Goal: Check status: Check status

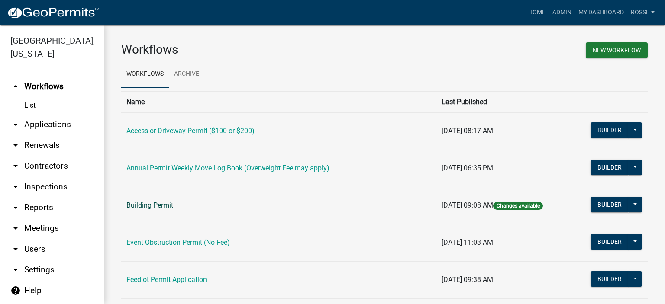
click at [160, 206] on link "Building Permit" at bounding box center [149, 205] width 47 height 8
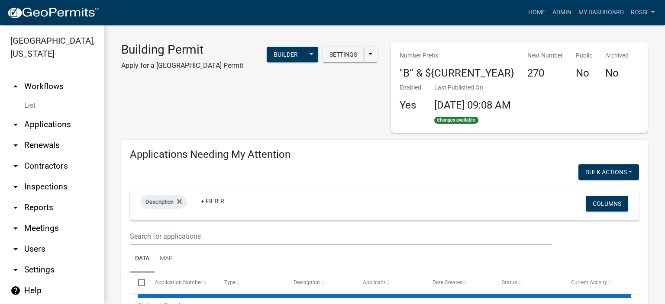
select select "2: 50"
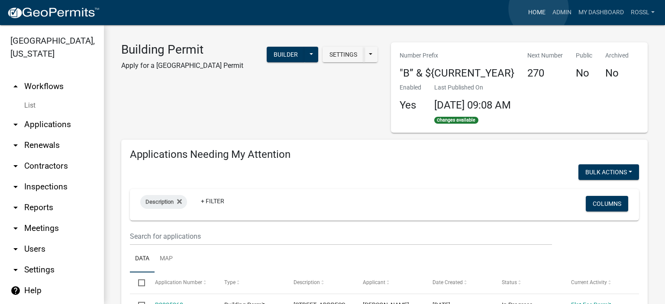
click at [539, 9] on link "Home" at bounding box center [536, 12] width 24 height 16
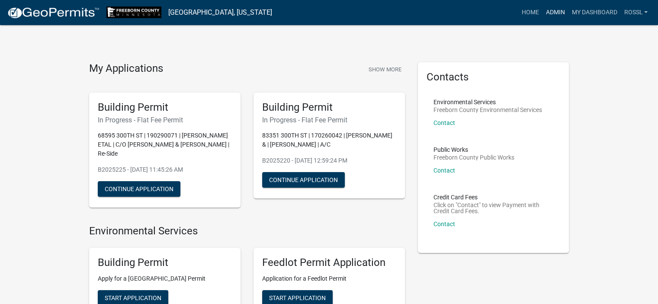
click at [553, 10] on link "Admin" at bounding box center [555, 12] width 26 height 16
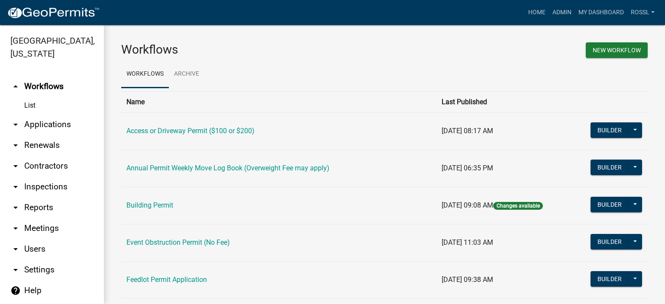
click at [145, 206] on link "Building Permit" at bounding box center [149, 205] width 47 height 8
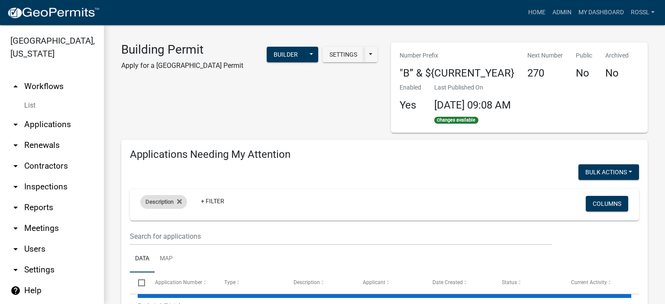
select select "2: 50"
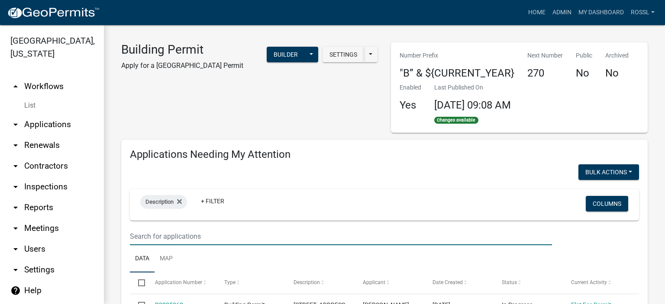
click at [145, 235] on input "text" at bounding box center [341, 237] width 422 height 18
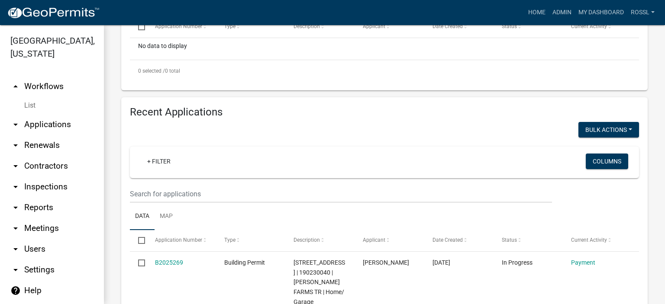
scroll to position [303, 0]
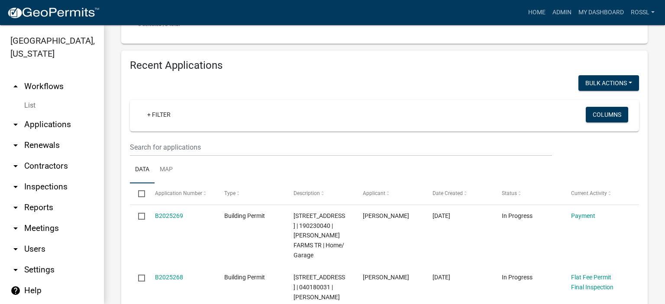
type input "71352"
click at [165, 152] on input "text" at bounding box center [341, 147] width 422 height 18
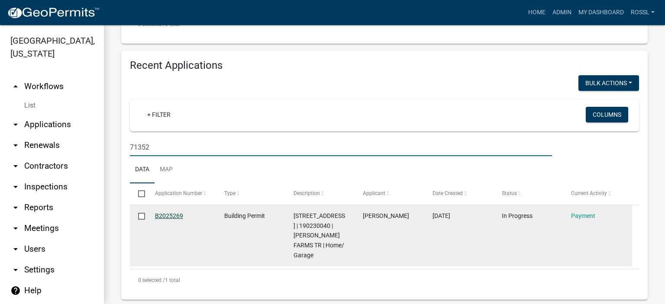
type input "71352"
click at [165, 212] on link "B2025269" at bounding box center [169, 215] width 28 height 7
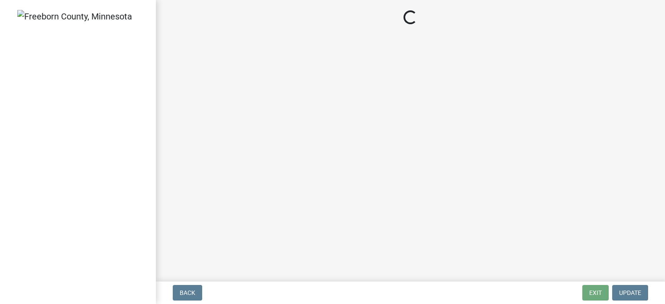
select select "3: 3"
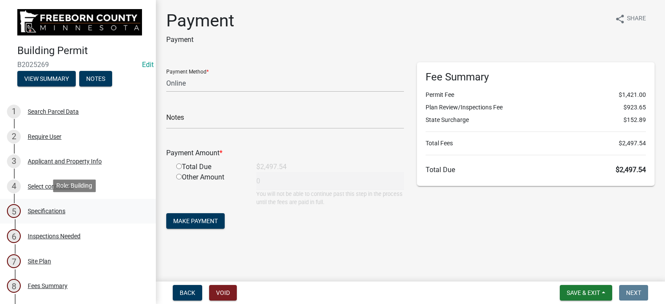
click at [54, 211] on div "Specifications" at bounding box center [47, 211] width 38 height 6
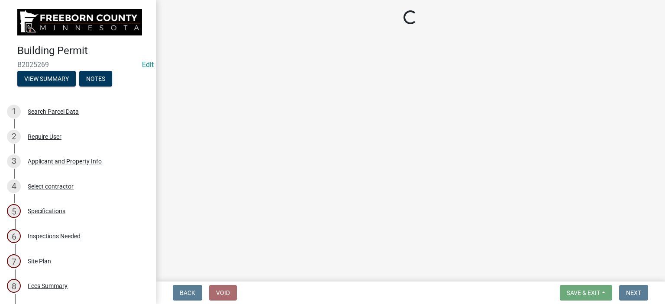
select select "cf5e982a-8fde-449d-bcd8-be8cdfb99374"
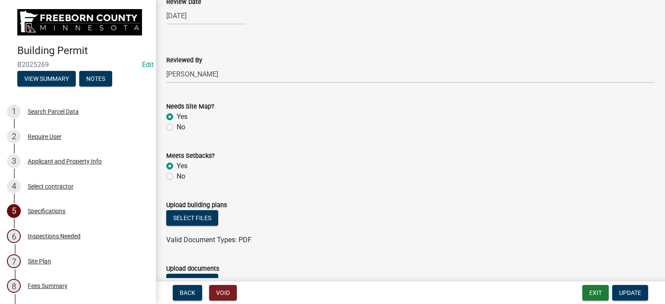
scroll to position [909, 0]
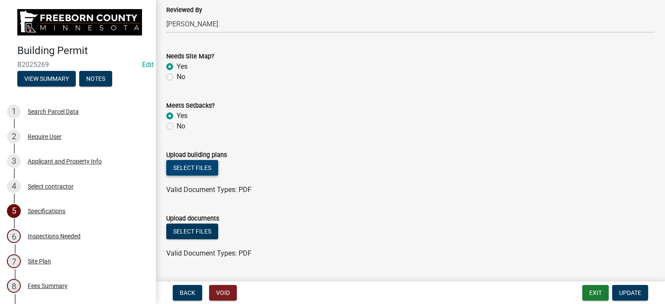
click at [204, 169] on button "Select files" at bounding box center [192, 168] width 52 height 16
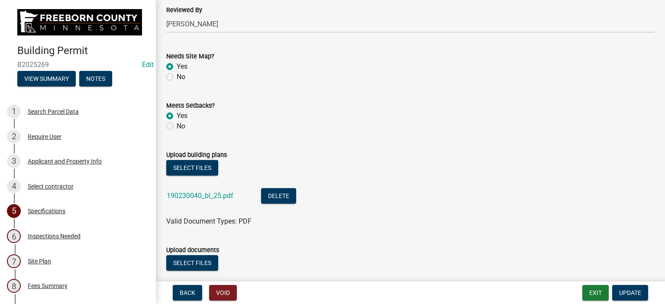
click at [177, 78] on label "No" at bounding box center [181, 77] width 9 height 10
click at [177, 77] on input "No" at bounding box center [180, 75] width 6 height 6
radio input "true"
click at [264, 96] on form "Meets Setbacks? Yes No" at bounding box center [410, 111] width 488 height 42
click at [631, 293] on span "Update" at bounding box center [630, 292] width 22 height 7
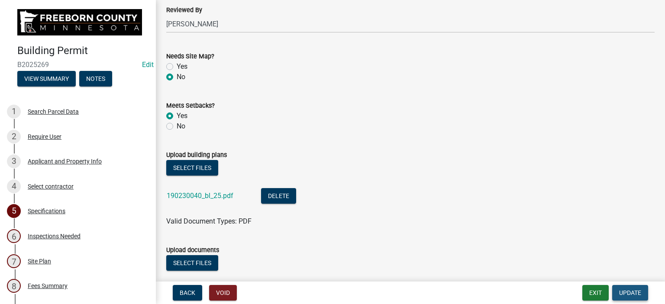
scroll to position [0, 0]
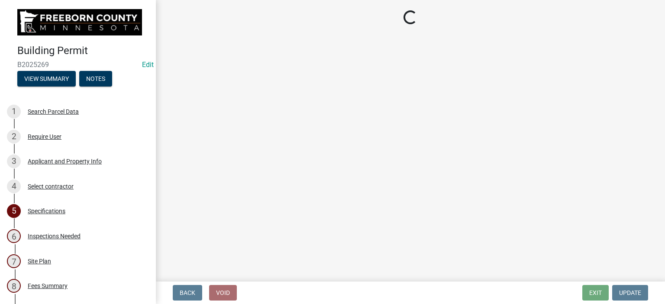
select select "3: 3"
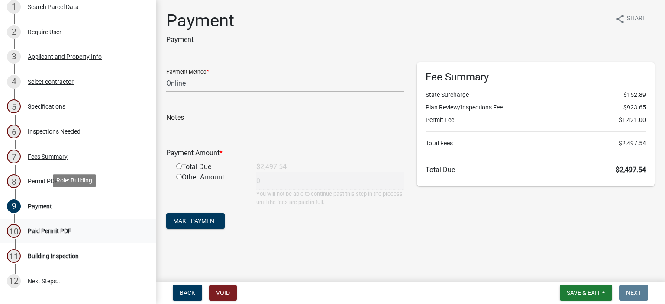
scroll to position [130, 0]
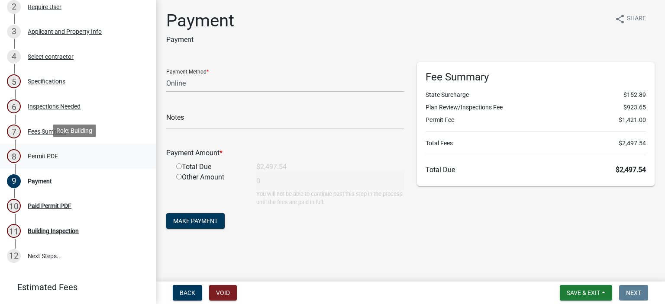
click at [38, 155] on div "Permit PDF" at bounding box center [43, 156] width 30 height 6
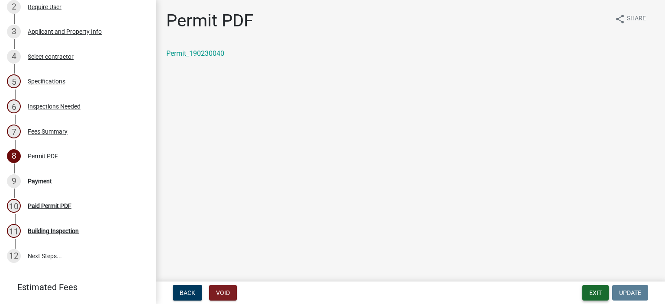
click at [592, 291] on button "Exit" at bounding box center [595, 293] width 26 height 16
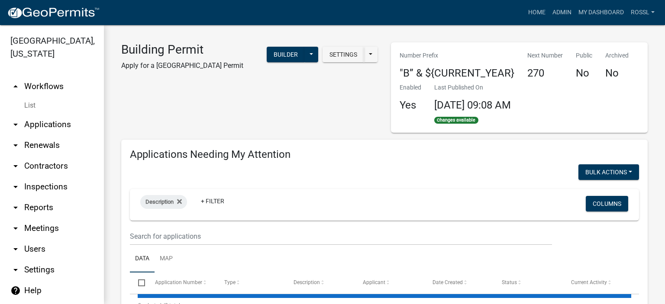
select select "2: 50"
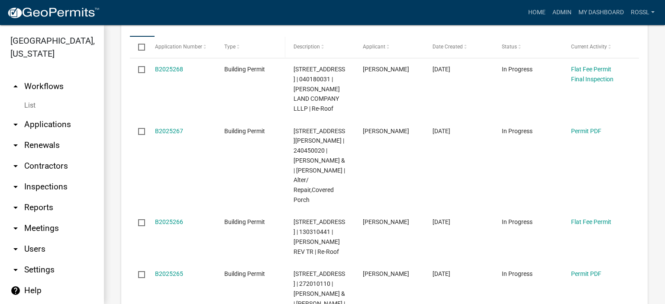
scroll to position [216, 0]
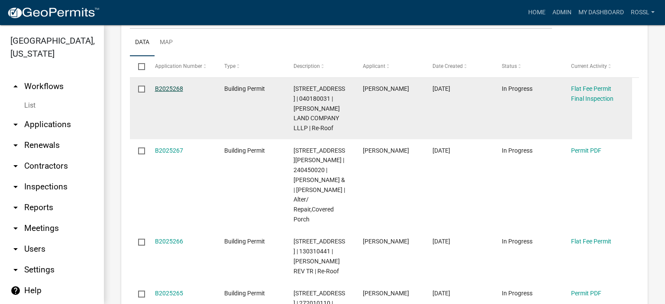
click at [171, 86] on link "B2025268" at bounding box center [169, 88] width 28 height 7
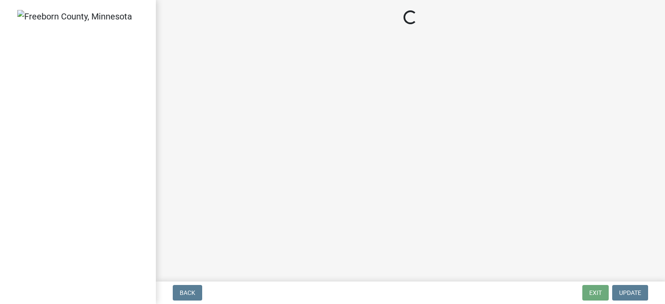
select select "3613e5d6-c0da-40a7-83d4-d5638b2e6124"
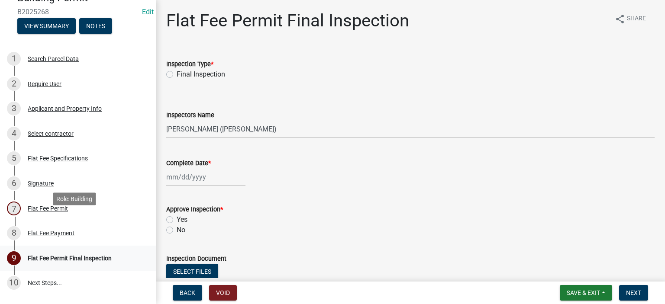
scroll to position [87, 0]
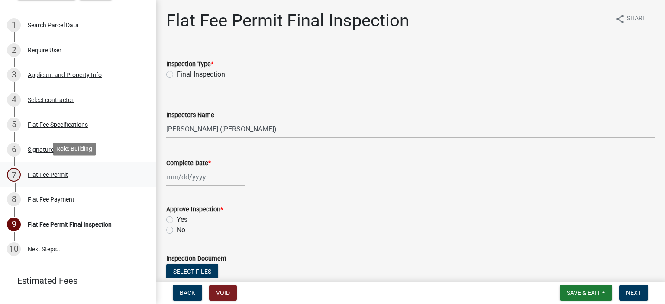
click at [38, 174] on div "Flat Fee Permit" at bounding box center [48, 175] width 40 height 6
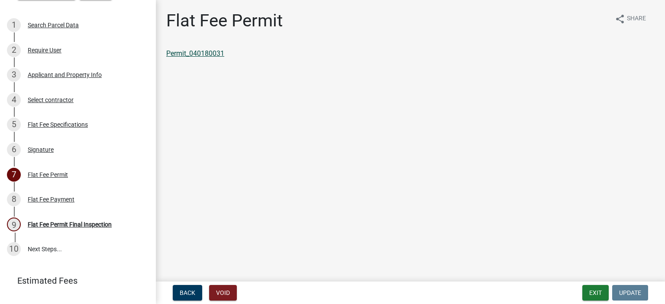
click at [207, 53] on link "Permit_040180031" at bounding box center [195, 53] width 58 height 8
click at [598, 291] on button "Exit" at bounding box center [595, 293] width 26 height 16
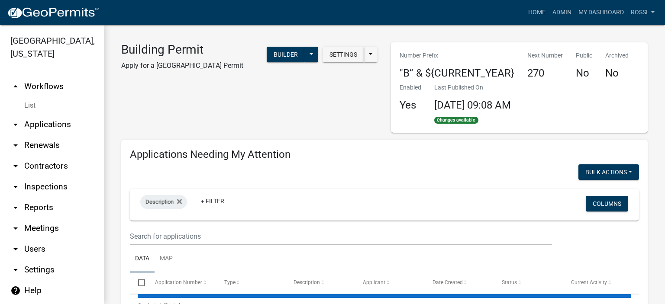
select select "2: 50"
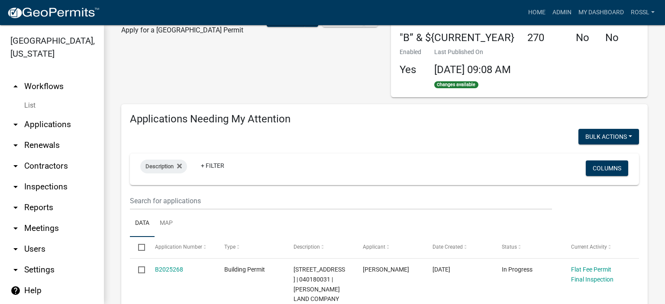
scroll to position [87, 0]
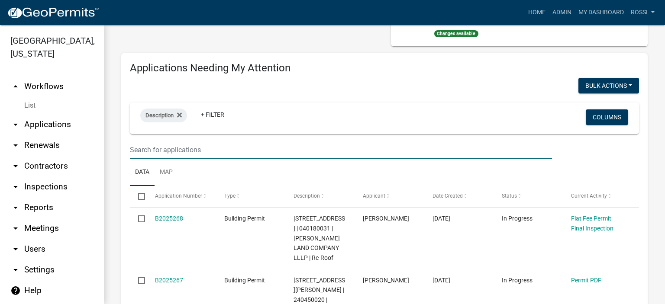
click at [161, 146] on input "text" at bounding box center [341, 150] width 422 height 18
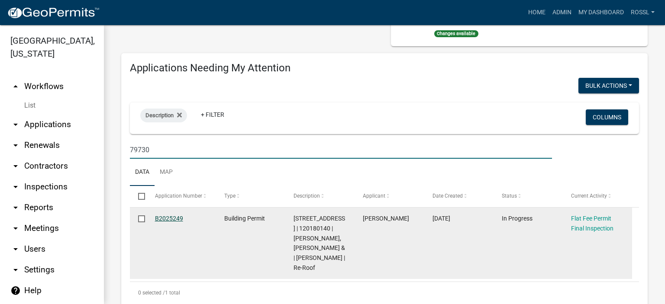
type input "79730"
click at [174, 216] on link "B2025249" at bounding box center [169, 218] width 28 height 7
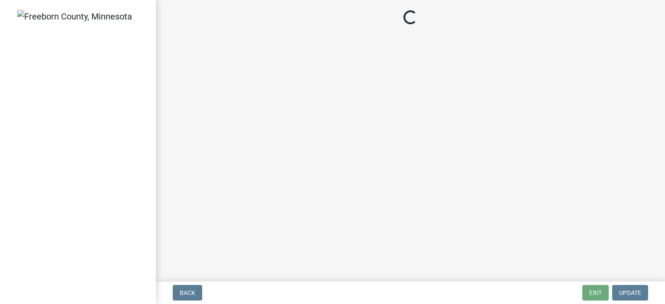
select select "3613e5d6-c0da-40a7-83d4-d5638b2e6124"
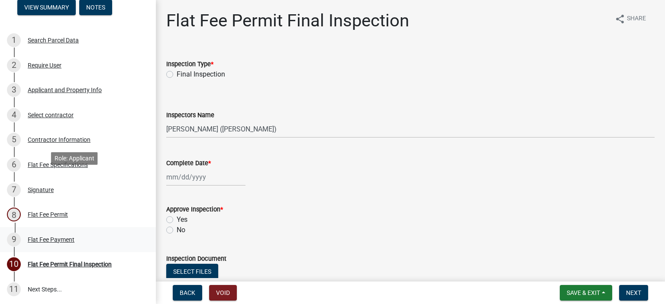
scroll to position [87, 0]
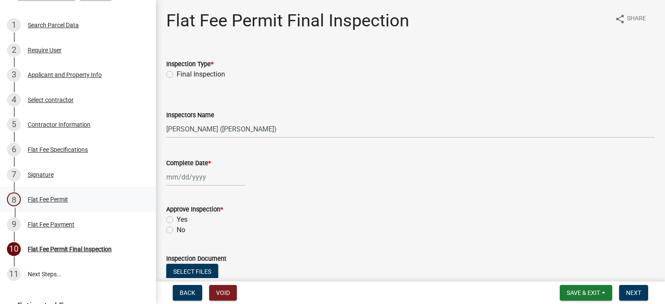
click at [64, 200] on div "Flat Fee Permit" at bounding box center [48, 199] width 40 height 6
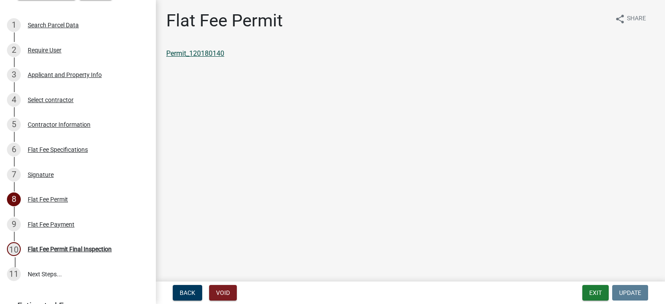
click at [198, 57] on link "Permit_120180140" at bounding box center [195, 53] width 58 height 8
click at [595, 296] on button "Exit" at bounding box center [595, 293] width 26 height 16
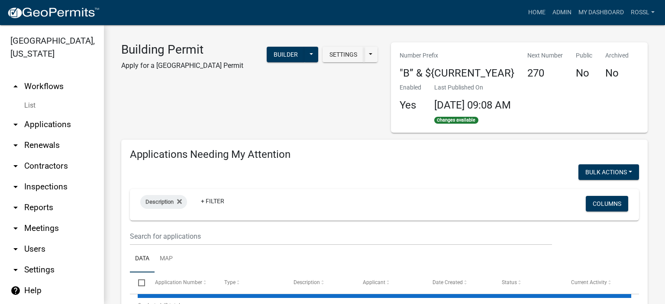
select select "2: 50"
